Goal: Communication & Community: Connect with others

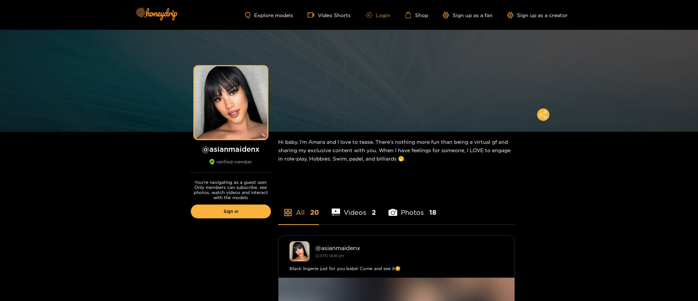
click at [385, 13] on link "Login" at bounding box center [377, 14] width 25 height 5
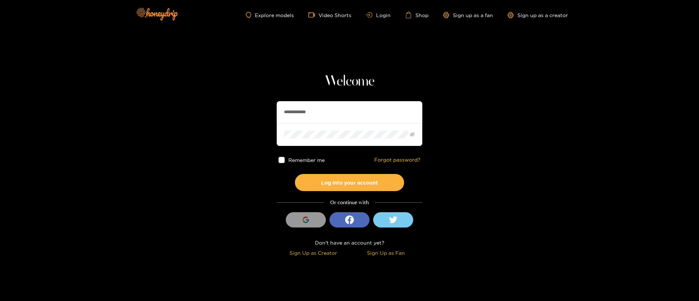
click at [300, 103] on input "**********" at bounding box center [350, 112] width 146 height 22
paste input "********"
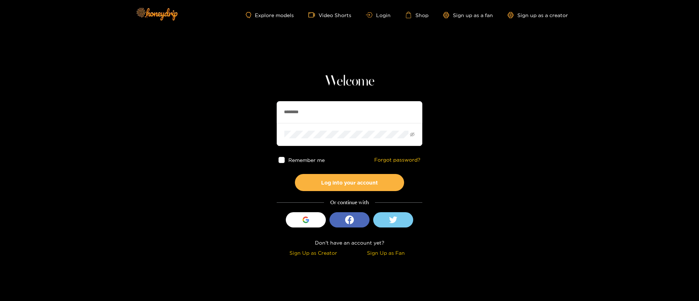
paste input "********"
type input "********"
click at [353, 178] on button "Log into your account" at bounding box center [349, 182] width 109 height 17
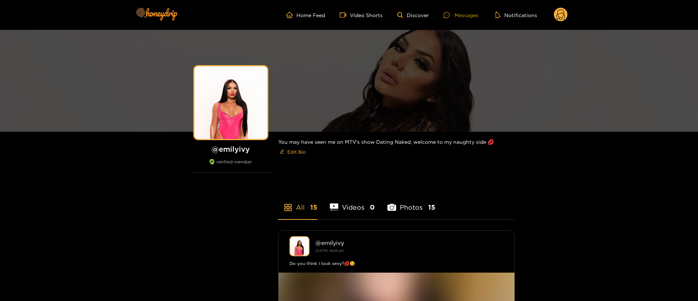
click at [463, 12] on div "Messages" at bounding box center [460, 15] width 35 height 8
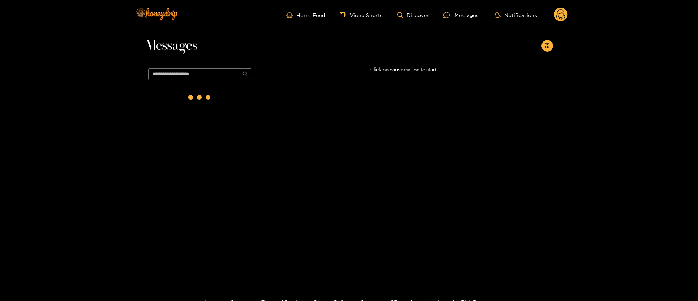
click at [558, 19] on circle at bounding box center [560, 15] width 14 height 14
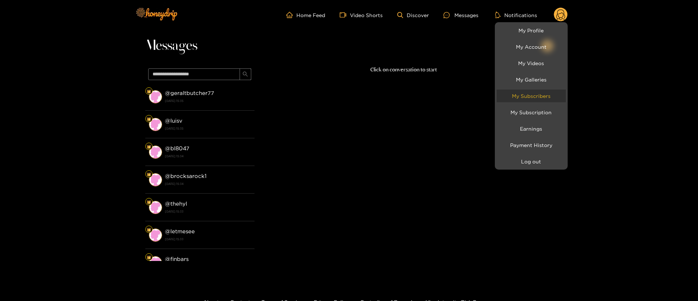
click at [551, 92] on link "My Subscribers" at bounding box center [530, 96] width 69 height 13
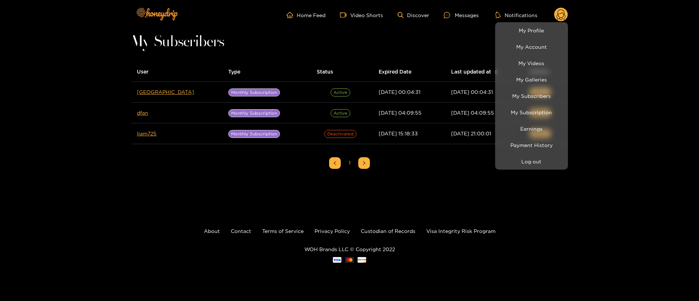
click at [668, 96] on div at bounding box center [349, 150] width 699 height 301
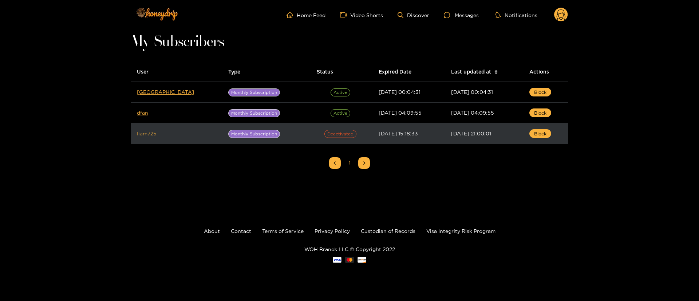
drag, startPoint x: 146, startPoint y: 136, endPoint x: 140, endPoint y: 132, distance: 6.8
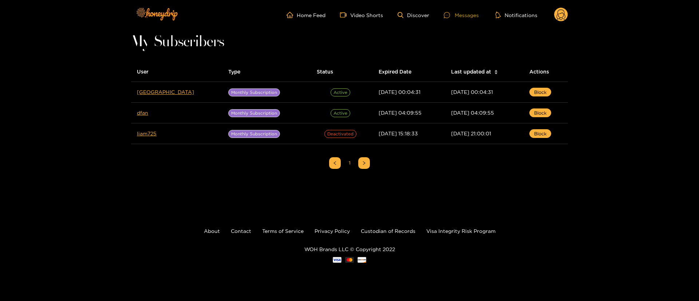
click at [472, 14] on div "Messages" at bounding box center [461, 15] width 35 height 8
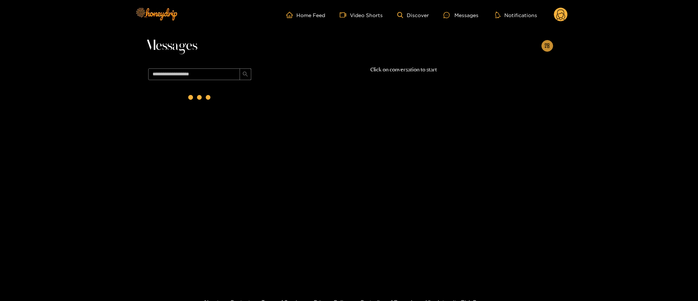
click at [548, 46] on icon "appstore-add" at bounding box center [546, 45] width 5 height 5
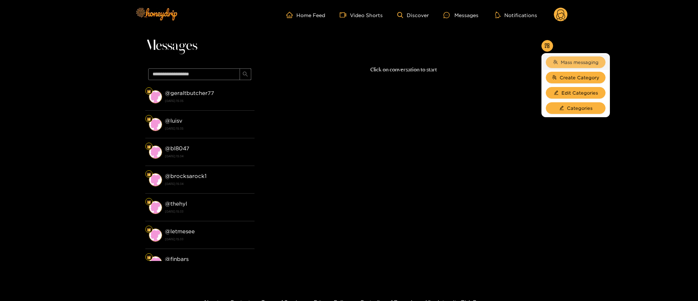
click at [564, 58] on button "Mass messaging" at bounding box center [575, 62] width 60 height 12
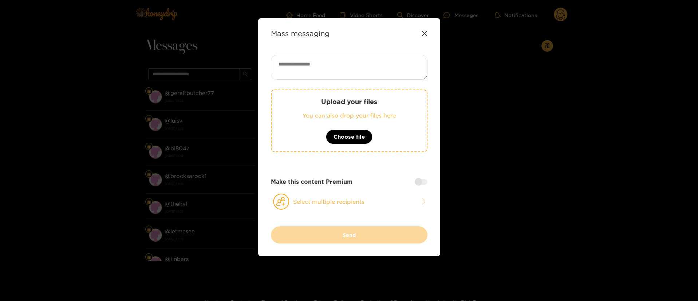
click at [294, 64] on textarea at bounding box center [349, 67] width 156 height 25
paste textarea "**********"
type textarea "**********"
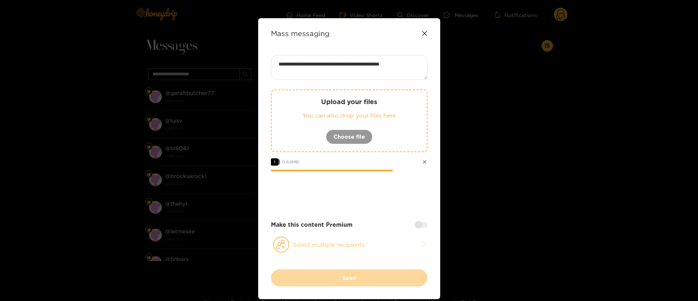
click at [372, 241] on button "Select multiple recipients" at bounding box center [349, 244] width 156 height 17
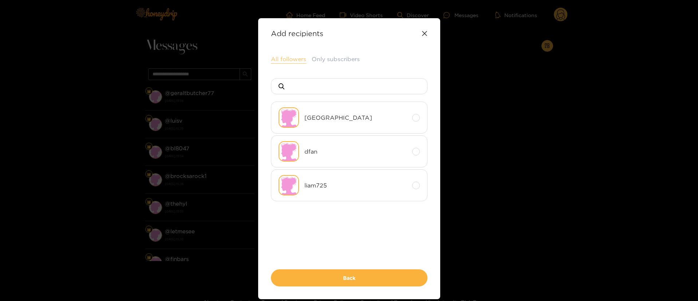
click at [286, 58] on button "All followers" at bounding box center [288, 59] width 35 height 9
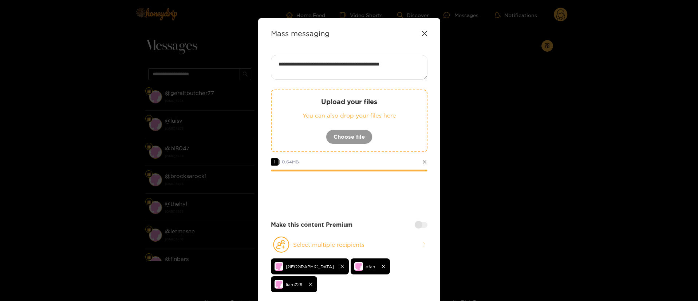
click at [420, 224] on div at bounding box center [420, 225] width 13 height 6
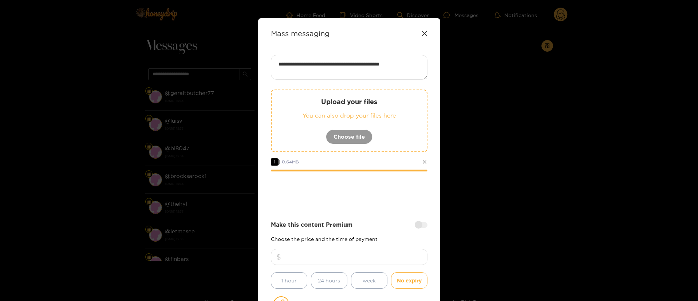
click at [378, 257] on input "number" at bounding box center [349, 257] width 156 height 16
type input "**"
click at [369, 207] on div "**********" at bounding box center [349, 210] width 156 height 310
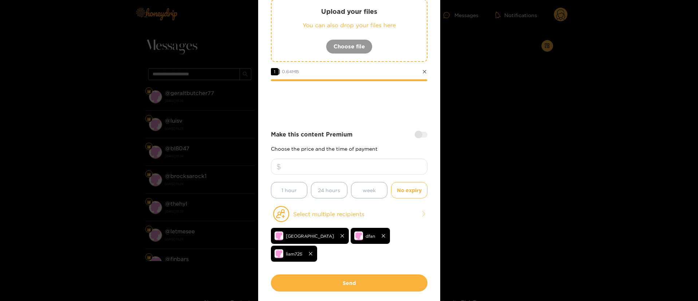
scroll to position [105, 0]
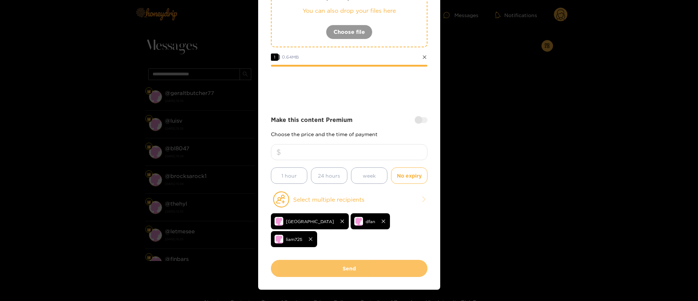
click at [374, 260] on button "Send" at bounding box center [349, 268] width 156 height 17
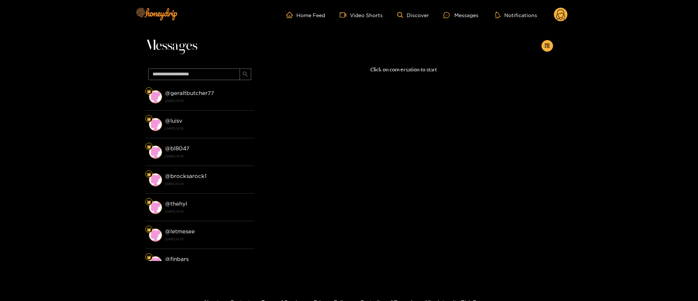
scroll to position [0, 0]
click at [565, 18] on circle at bounding box center [560, 15] width 14 height 14
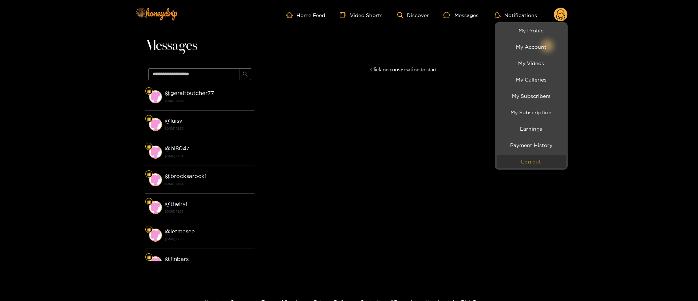
click at [533, 156] on button "Log out" at bounding box center [530, 161] width 69 height 13
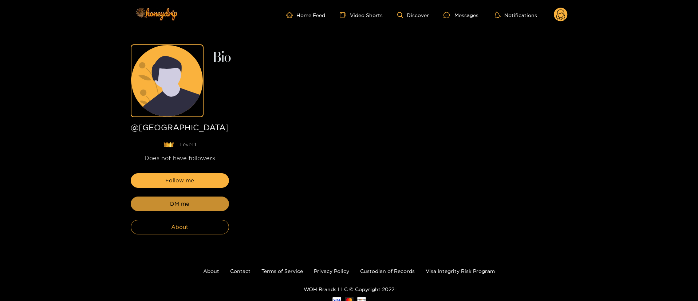
click at [180, 207] on button "DM me" at bounding box center [180, 203] width 98 height 15
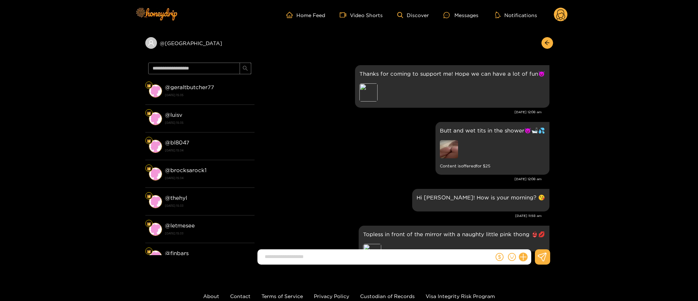
scroll to position [87, 0]
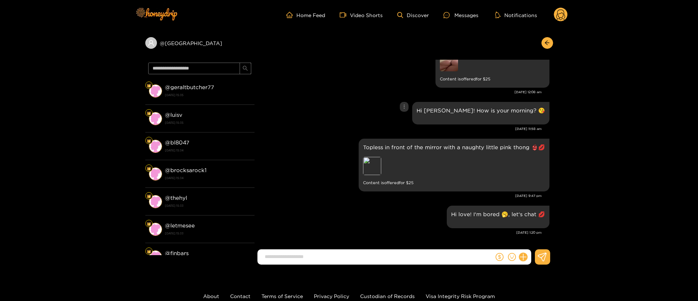
click at [323, 119] on div "Hi [PERSON_NAME]! How is your morning? 😘" at bounding box center [403, 113] width 291 height 26
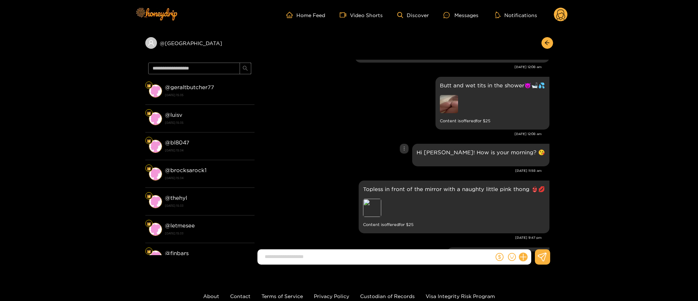
scroll to position [0, 0]
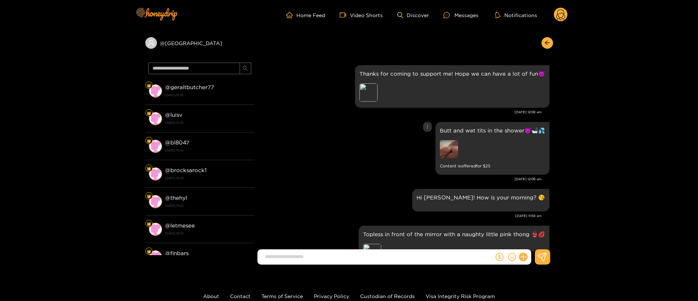
click at [381, 124] on div "Butt and wet tits in the shower😈🛁💦 Content is offered for $ 25" at bounding box center [403, 148] width 291 height 56
click at [322, 163] on div "Butt and wet tits in the shower😈🛁💦 Content is offered for $ 25" at bounding box center [403, 148] width 291 height 56
click at [322, 159] on div "Butt and wet tits in the shower😈🛁💦 Content is offered for $ 25" at bounding box center [403, 148] width 291 height 56
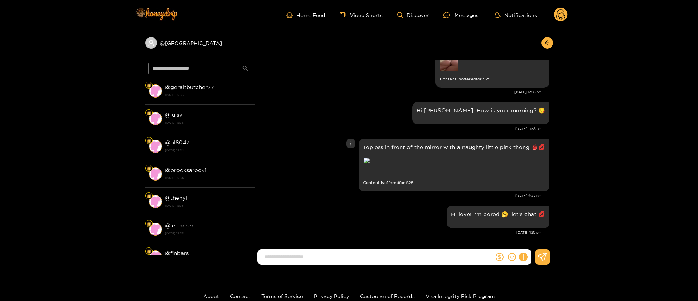
click at [301, 169] on div "Topless in front of the mirror with a naughty little pink thong 👙💋 Preview Cont…" at bounding box center [403, 165] width 291 height 56
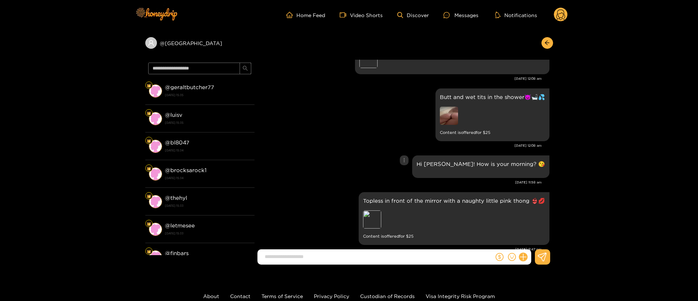
scroll to position [0, 0]
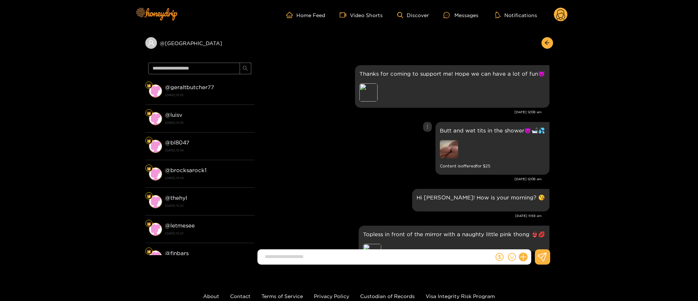
click at [313, 145] on div "Butt and wet tits in the shower😈🛁💦 Content is offered for $ 25" at bounding box center [403, 148] width 291 height 56
click at [302, 138] on div "Butt and wet tits in the shower😈🛁💦 Content is offered for $ 25" at bounding box center [403, 148] width 291 height 56
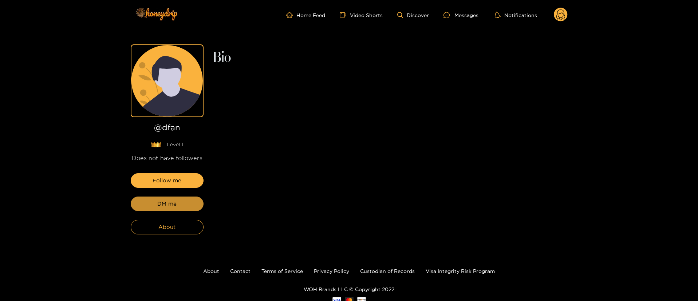
click at [186, 199] on button "DM me" at bounding box center [167, 203] width 73 height 15
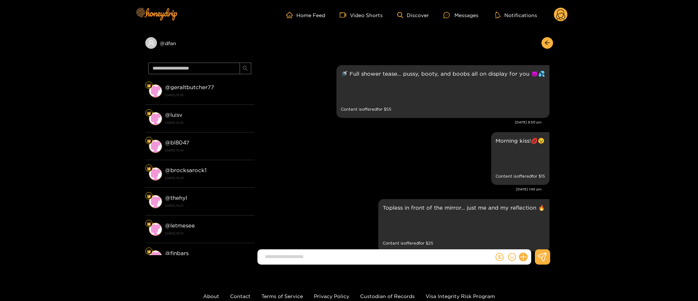
scroll to position [1391, 0]
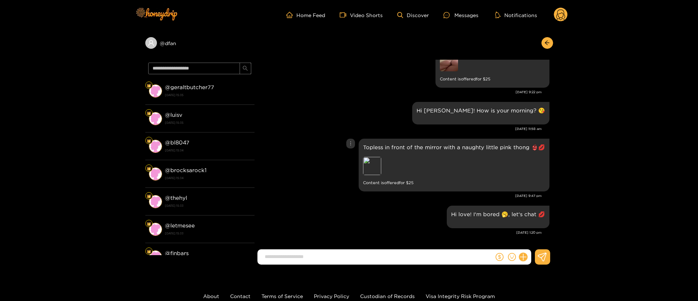
click at [330, 158] on div "Topless in front of the mirror with a naughty little pink thong 👙💋 Preview Cont…" at bounding box center [403, 165] width 291 height 56
click at [330, 113] on div "Hi [PERSON_NAME]! How is your morning? 😘" at bounding box center [403, 113] width 291 height 26
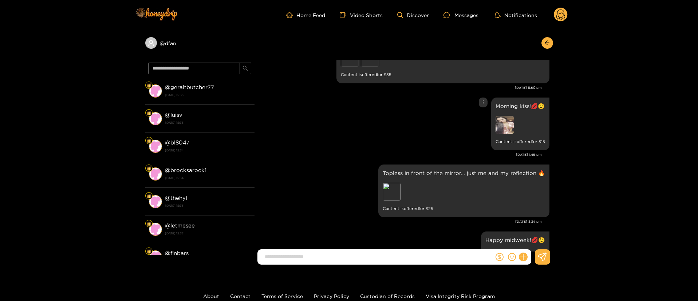
scroll to position [15, 0]
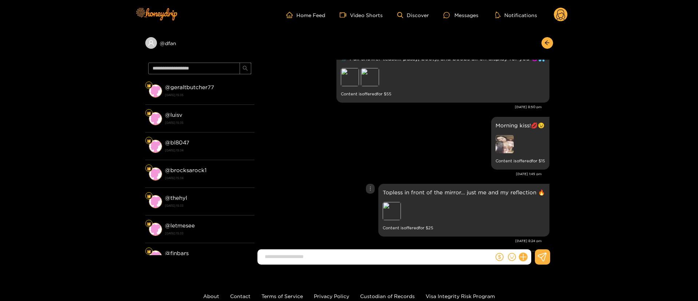
click at [314, 219] on div "Topless in front of the mirror… just me and my reflection 🔥 Preview Content is …" at bounding box center [403, 210] width 291 height 56
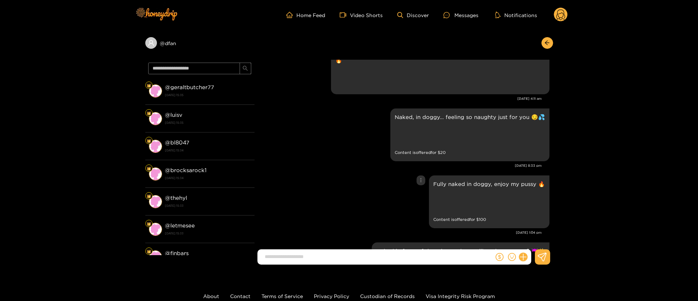
scroll to position [44, 0]
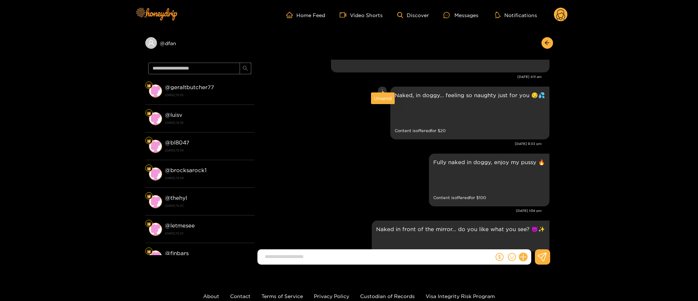
click at [384, 89] on icon "more" at bounding box center [382, 91] width 5 height 5
click at [380, 99] on div "Unsend" at bounding box center [383, 98] width 18 height 7
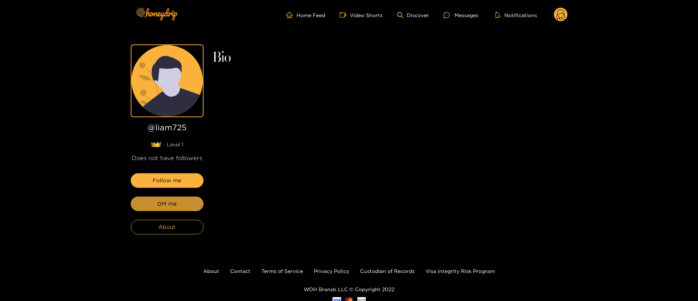
click at [154, 204] on button "DM me" at bounding box center [167, 203] width 73 height 15
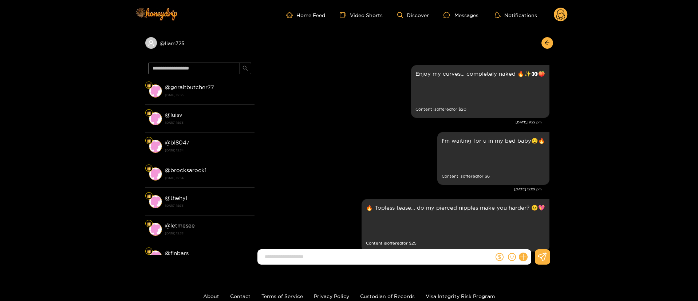
scroll to position [1078, 0]
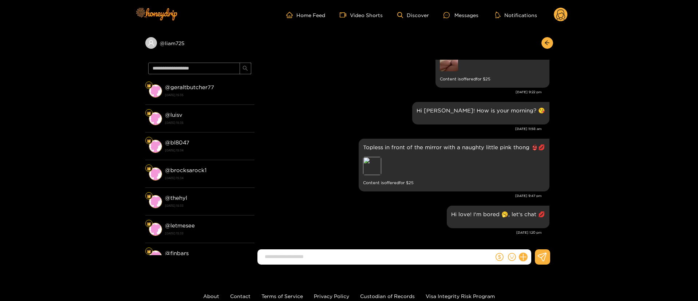
click at [329, 129] on div "[DATE] 11:58 am" at bounding box center [399, 128] width 283 height 5
click at [306, 138] on div "Topless in front of the mirror with a naughty little pink thong 👙💋 Preview Cont…" at bounding box center [403, 165] width 291 height 56
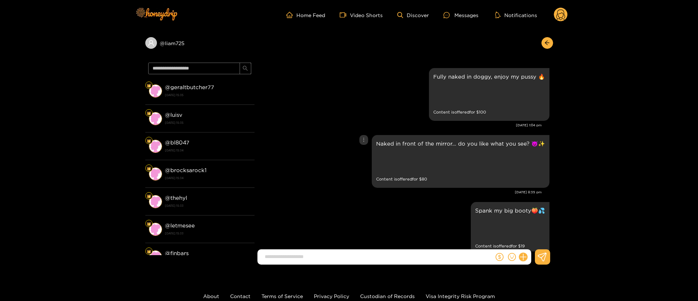
scroll to position [306, 0]
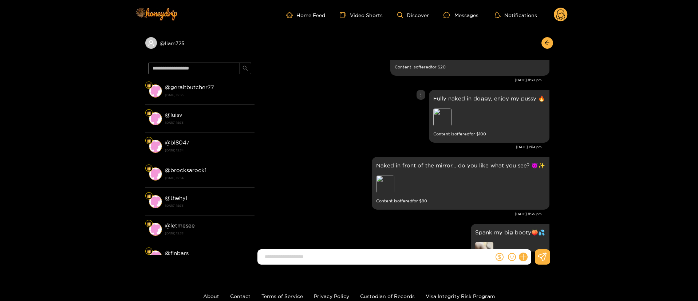
click at [305, 136] on div "Fully naked in doggy, enjoy my pussy 🔥 Preview Content is offered for $ 100" at bounding box center [403, 116] width 291 height 56
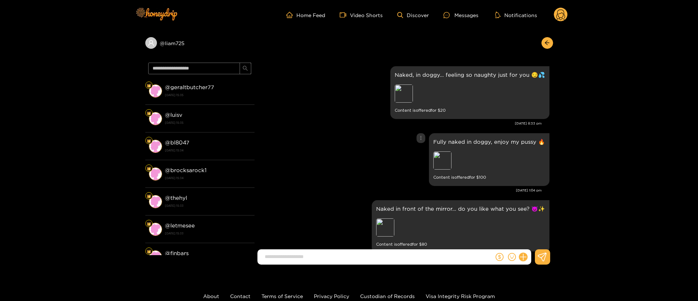
scroll to position [262, 0]
click at [440, 163] on div "Preview" at bounding box center [442, 161] width 18 height 18
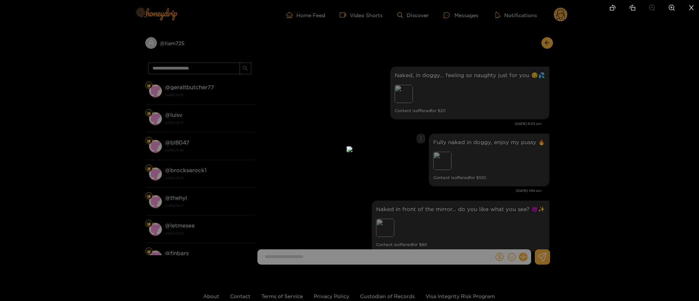
click at [647, 122] on div at bounding box center [349, 150] width 699 height 301
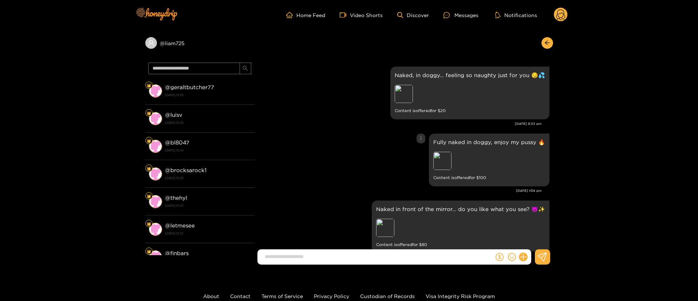
click at [335, 179] on div "Fully naked in doggy, enjoy my pussy 🔥 Preview Content is offered for $ 100" at bounding box center [403, 160] width 291 height 56
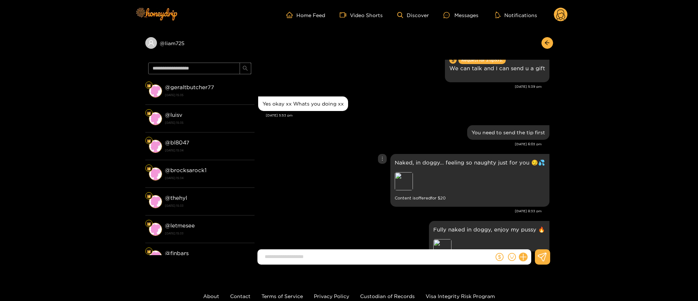
scroll to position [196, 0]
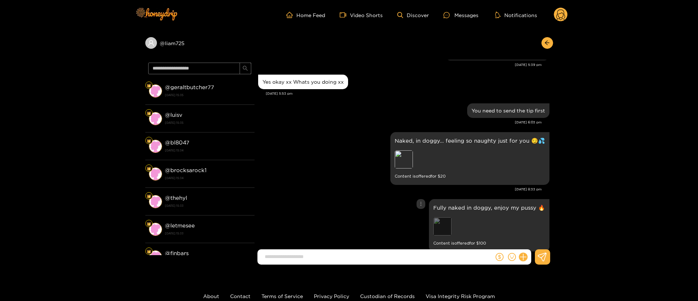
click at [443, 227] on div "Preview" at bounding box center [442, 226] width 18 height 18
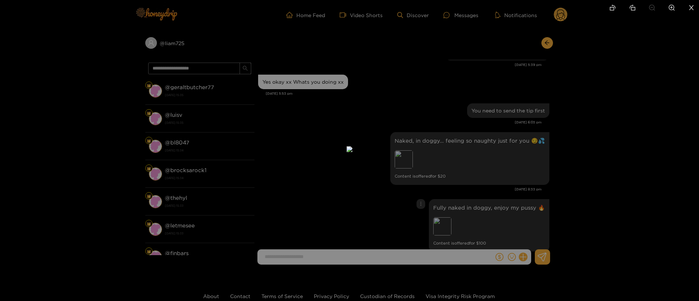
click at [614, 138] on div at bounding box center [349, 150] width 699 height 301
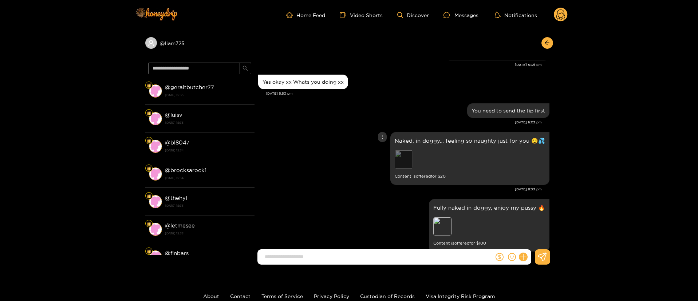
click at [405, 162] on div "Preview" at bounding box center [403, 159] width 18 height 18
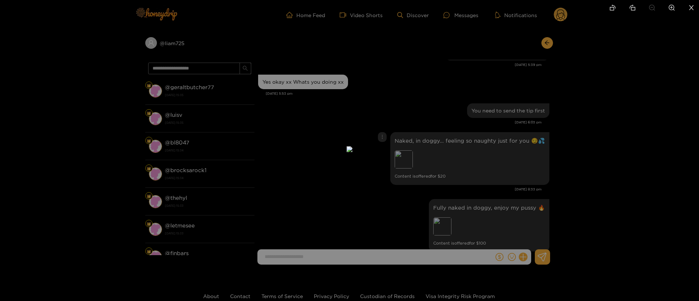
click at [592, 137] on div at bounding box center [349, 150] width 699 height 301
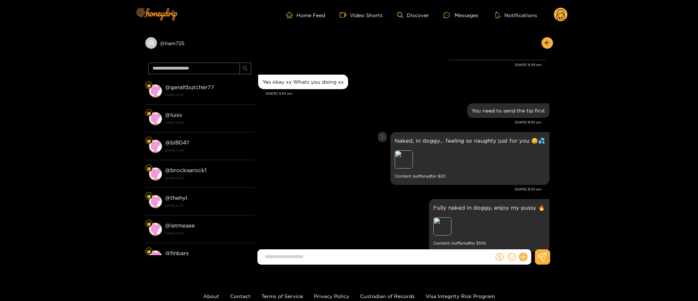
click at [430, 140] on p "Naked, in doggy… feeling so naughty just for you 😏💦" at bounding box center [469, 140] width 150 height 8
click at [413, 162] on div "Preview" at bounding box center [403, 159] width 18 height 18
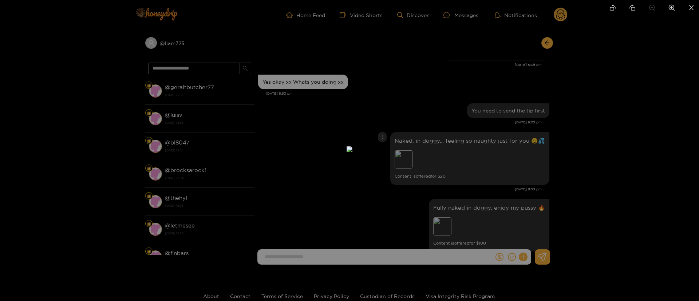
click at [567, 112] on div at bounding box center [349, 150] width 699 height 301
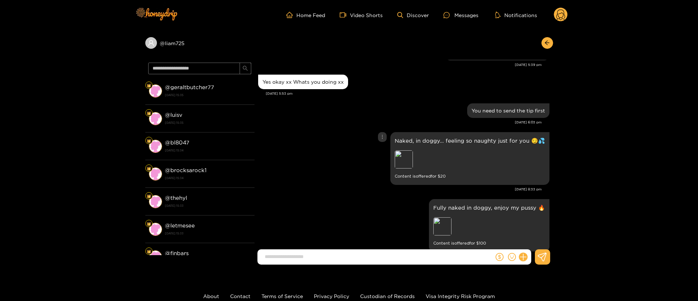
click at [421, 139] on p "Naked, in doggy… feeling so naughty just for you 😏💦" at bounding box center [469, 140] width 150 height 8
copy p "Naked, in doggy… feeling so naughty just for you 😏💦"
click at [386, 140] on div at bounding box center [382, 137] width 9 height 10
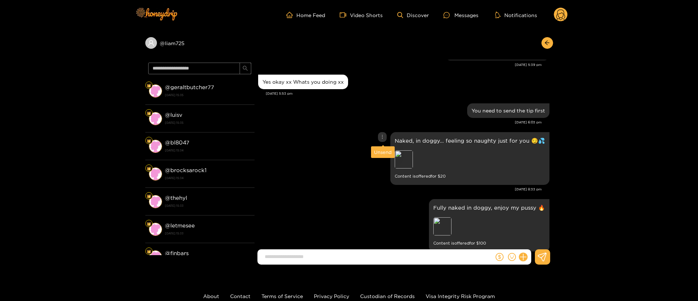
click at [384, 151] on div "Unsend" at bounding box center [383, 151] width 18 height 7
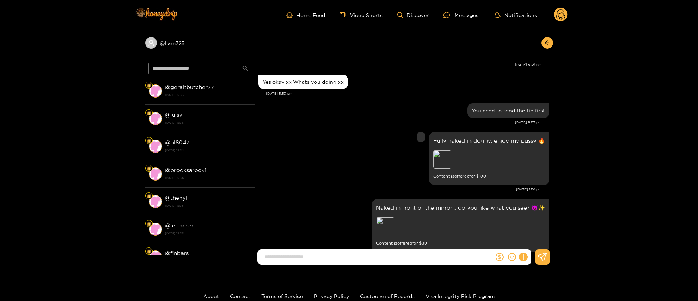
click at [280, 156] on div "Fully naked in doggy, enjoy my pussy 🔥 Preview Content is offered for $ 100" at bounding box center [403, 158] width 291 height 56
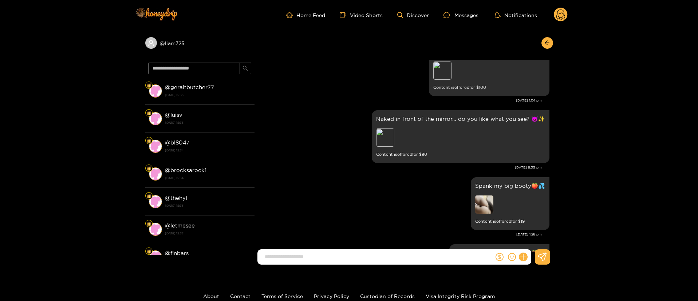
scroll to position [306, 0]
